Goal: Check status

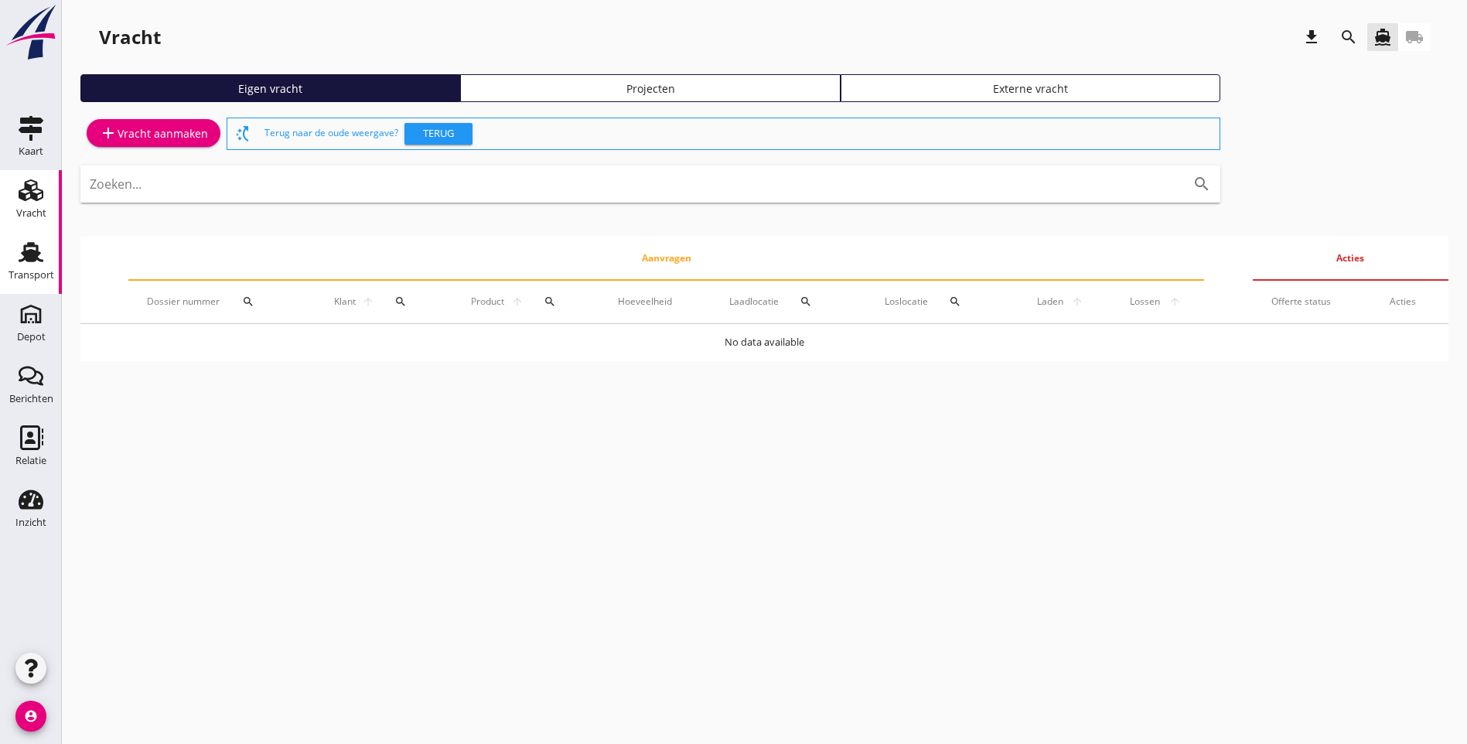
click at [37, 269] on div "Transport" at bounding box center [32, 275] width 46 height 22
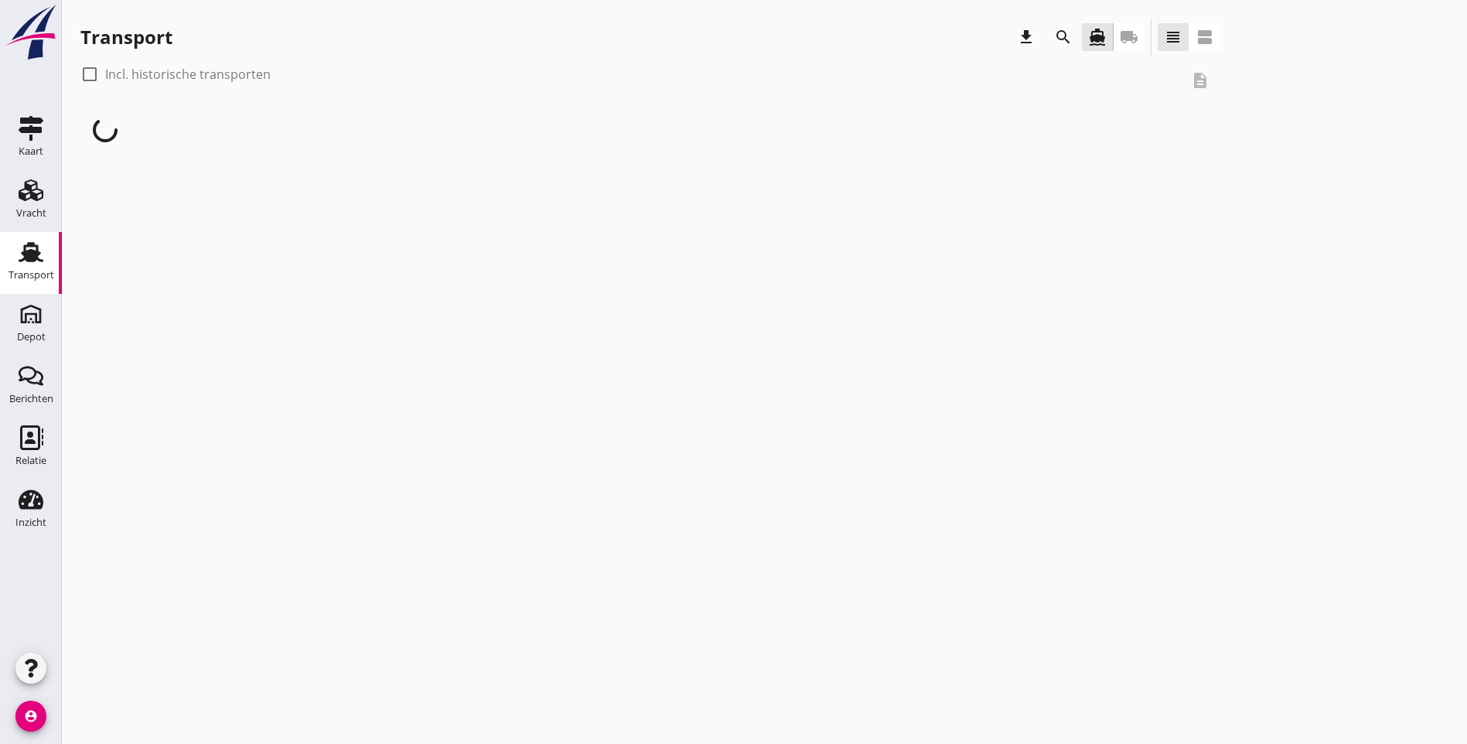
click at [88, 76] on div at bounding box center [90, 74] width 26 height 26
checkbox input "true"
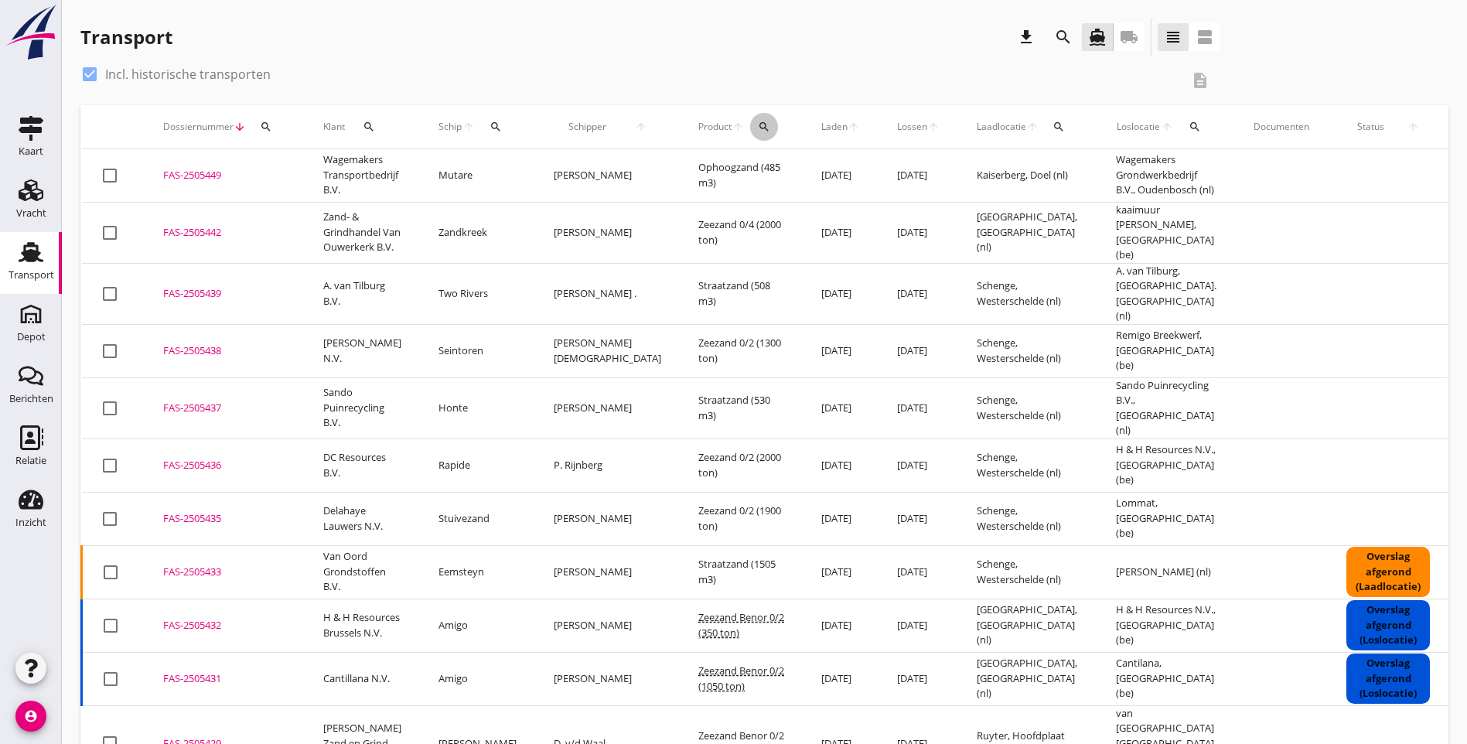
click at [758, 130] on icon "search" at bounding box center [764, 127] width 12 height 12
click at [735, 173] on input "Zoeken op product..." at bounding box center [779, 171] width 161 height 25
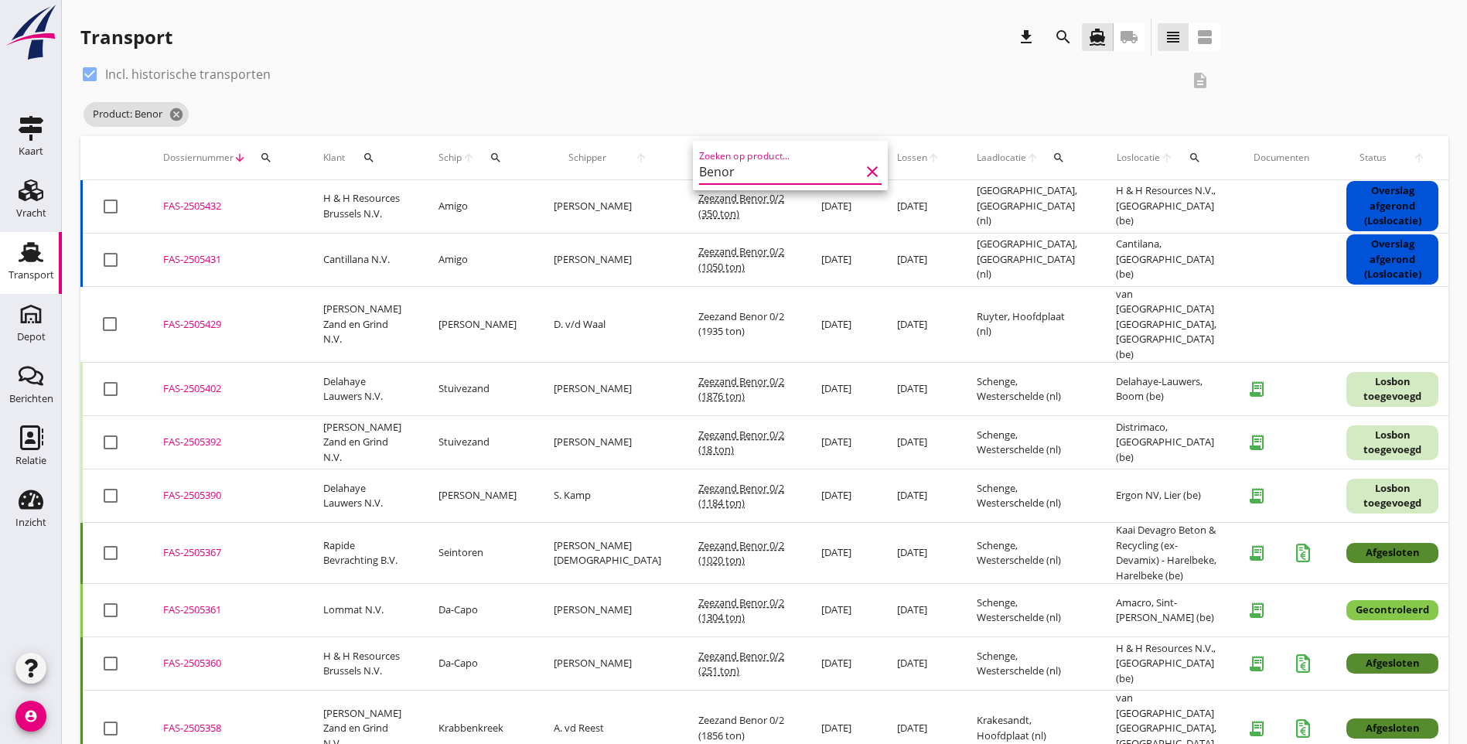
type input "Benor"
drag, startPoint x: 859, startPoint y: 172, endPoint x: 1385, endPoint y: 436, distance: 588.2
click at [863, 172] on icon "clear" at bounding box center [872, 171] width 19 height 19
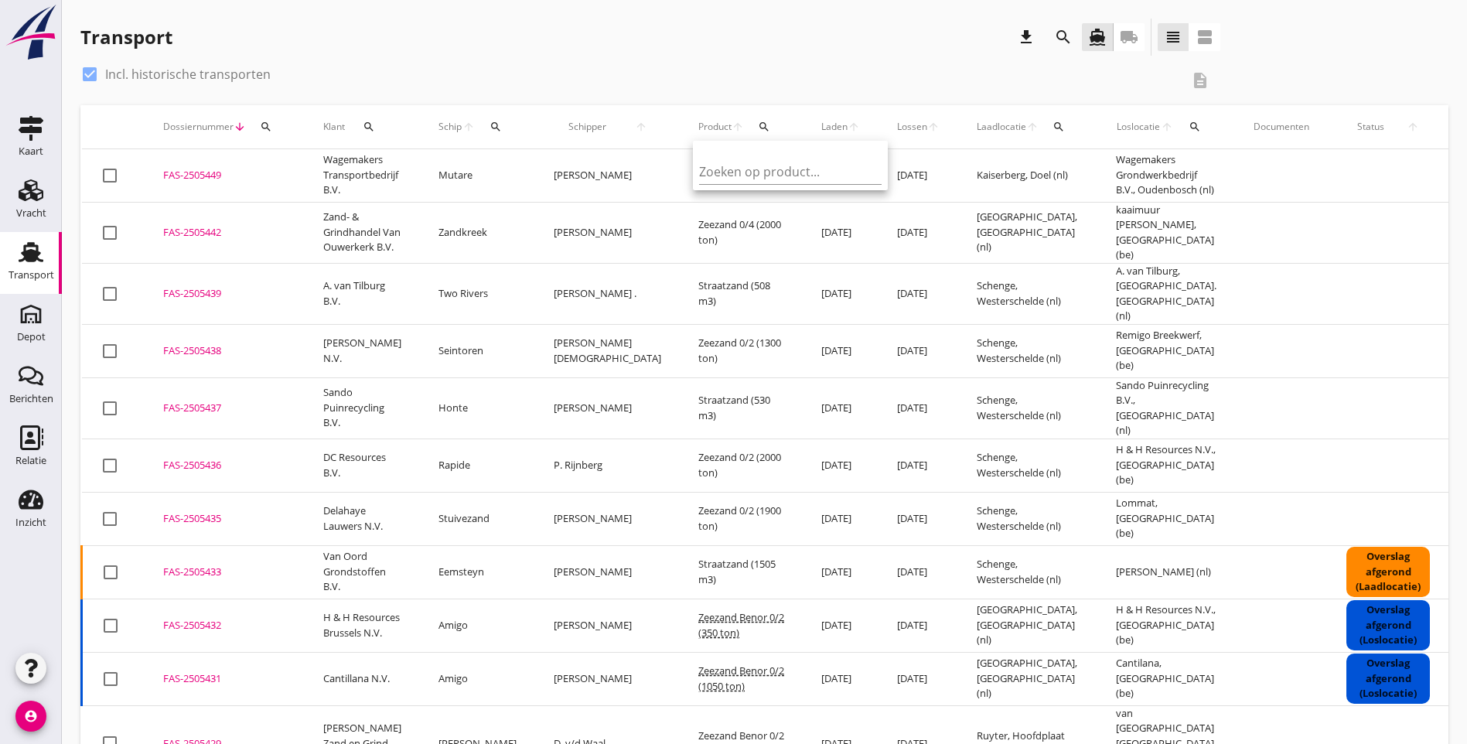
click at [1148, 80] on div "check_box Incl. historische transporten description" at bounding box center [764, 83] width 1368 height 43
click at [1222, 49] on div "Transport download search directions_boat local_shipping view_headline view_age…" at bounding box center [764, 40] width 1368 height 43
